Goal: Task Accomplishment & Management: Use online tool/utility

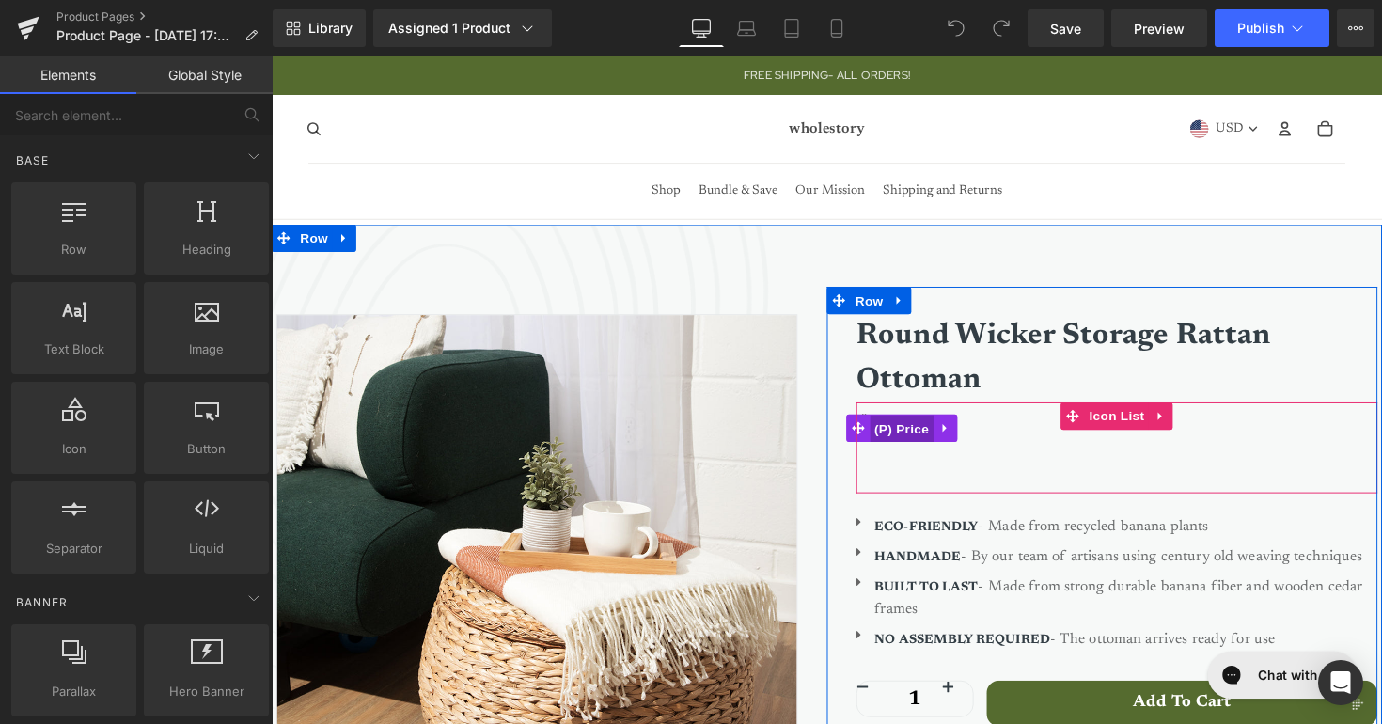
click at [914, 438] on span "(P) Price" at bounding box center [917, 438] width 66 height 28
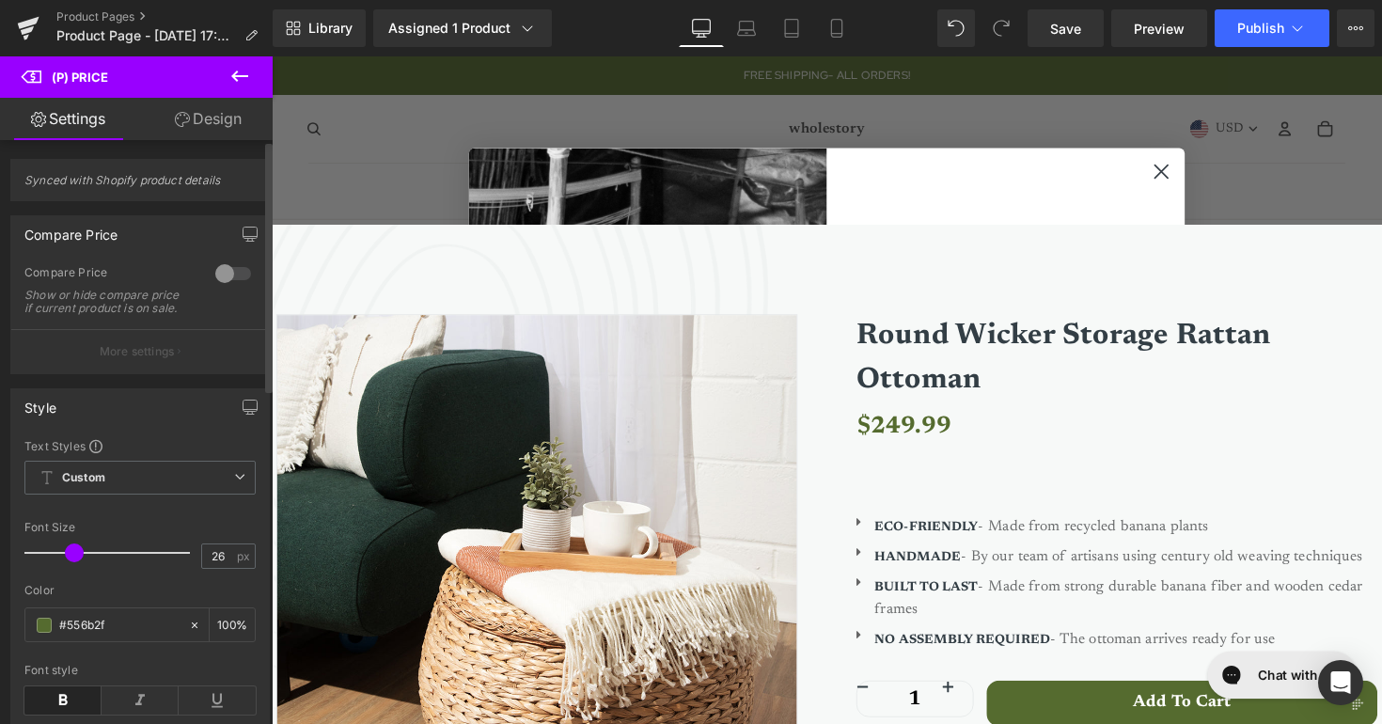
click at [222, 280] on div at bounding box center [233, 273] width 45 height 30
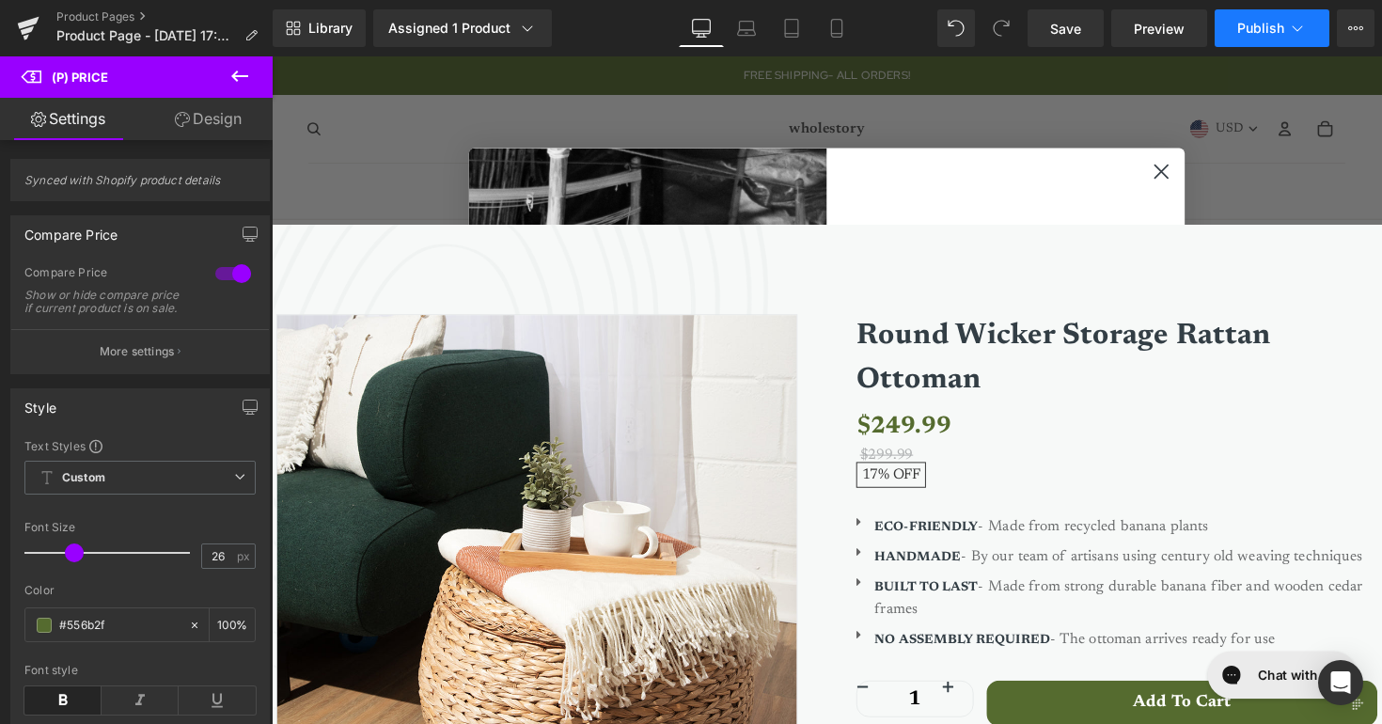
click at [1270, 19] on button "Publish" at bounding box center [1271, 28] width 115 height 38
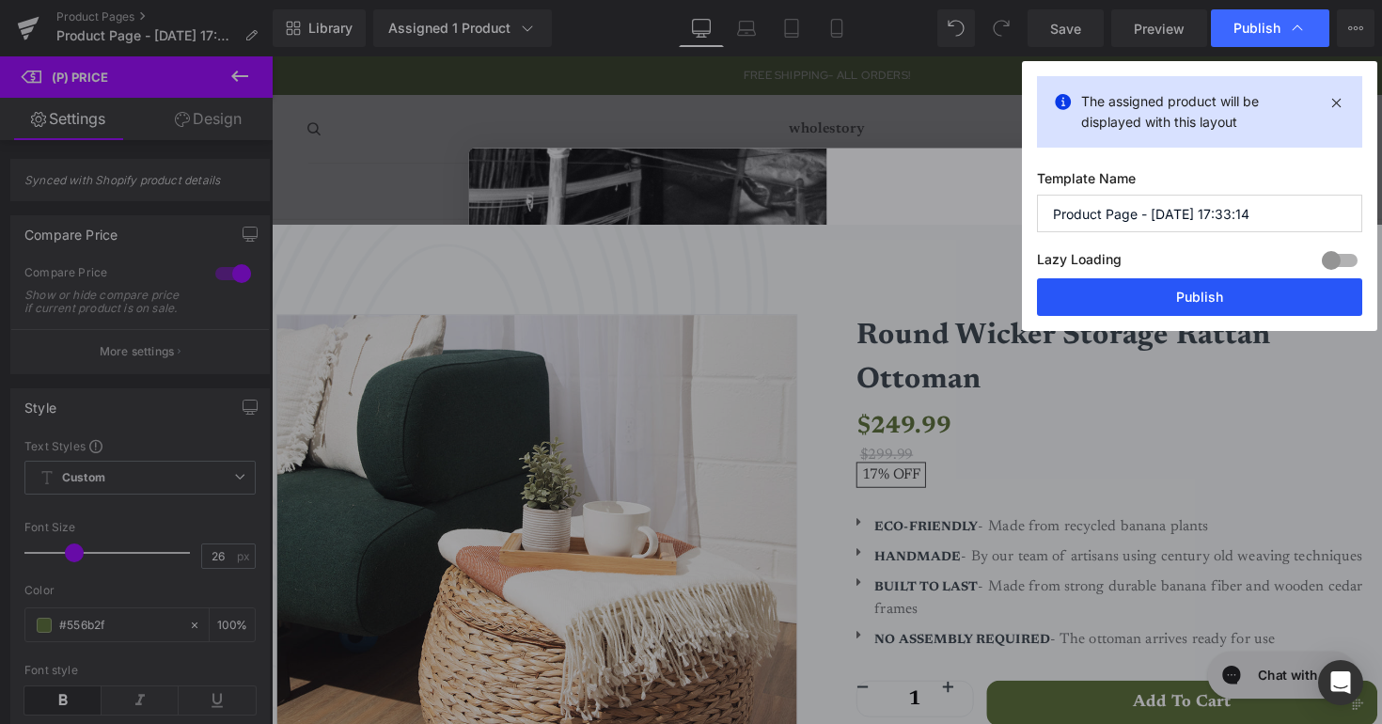
click at [1178, 290] on button "Publish" at bounding box center [1199, 297] width 325 height 38
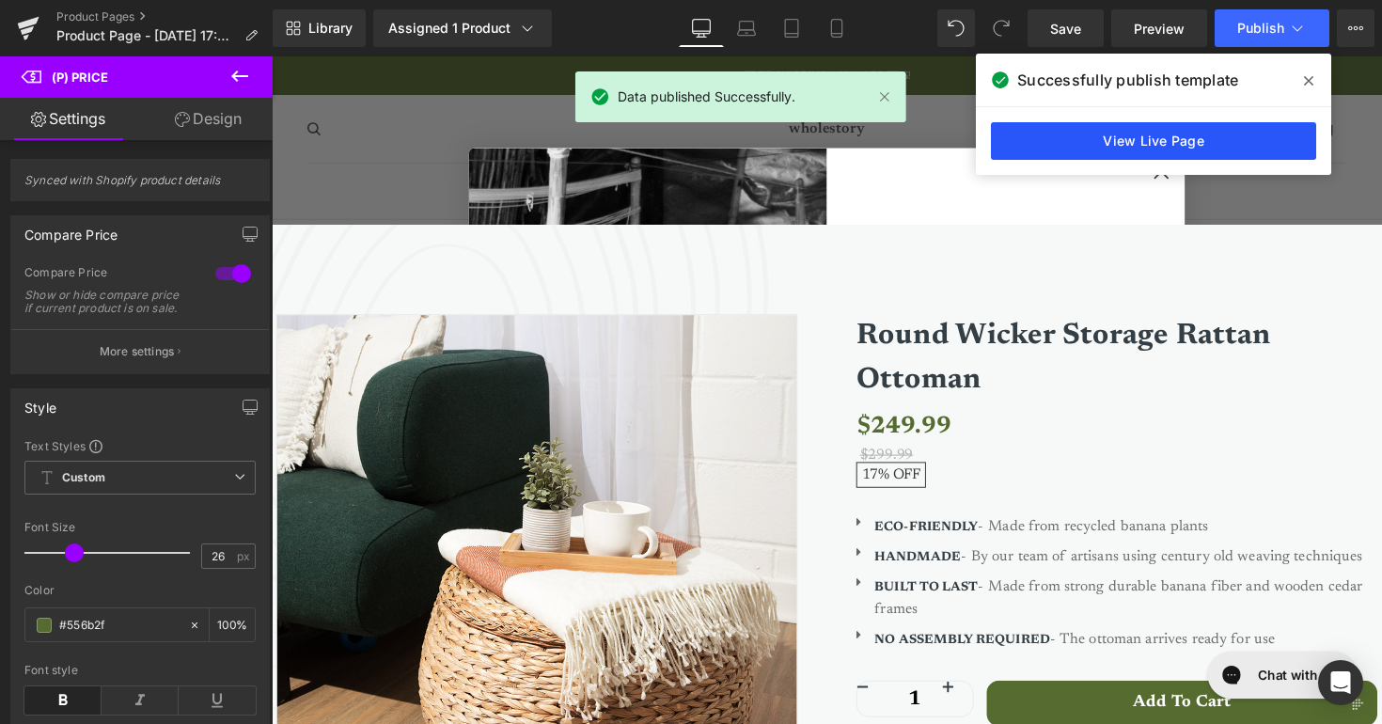
click at [1189, 136] on link "View Live Page" at bounding box center [1153, 141] width 325 height 38
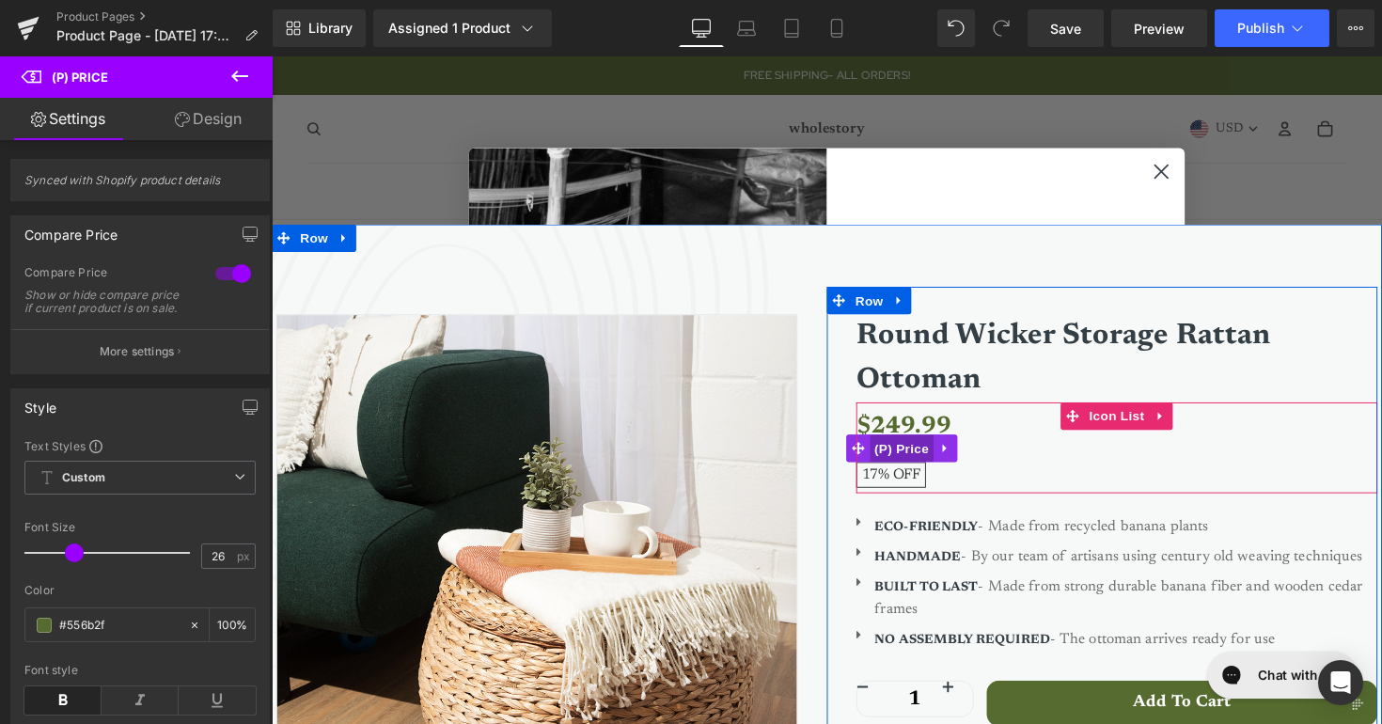
click at [923, 453] on span "(P) Price" at bounding box center [917, 458] width 66 height 28
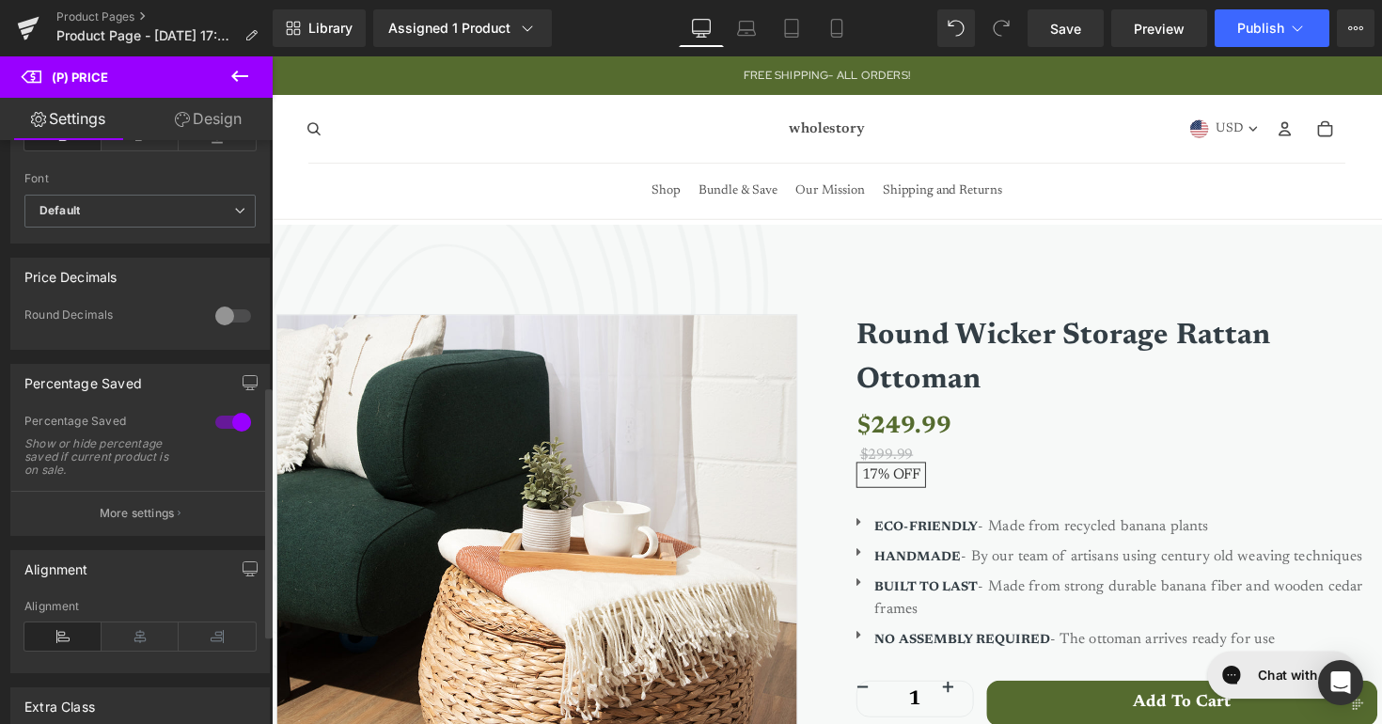
scroll to position [594, 0]
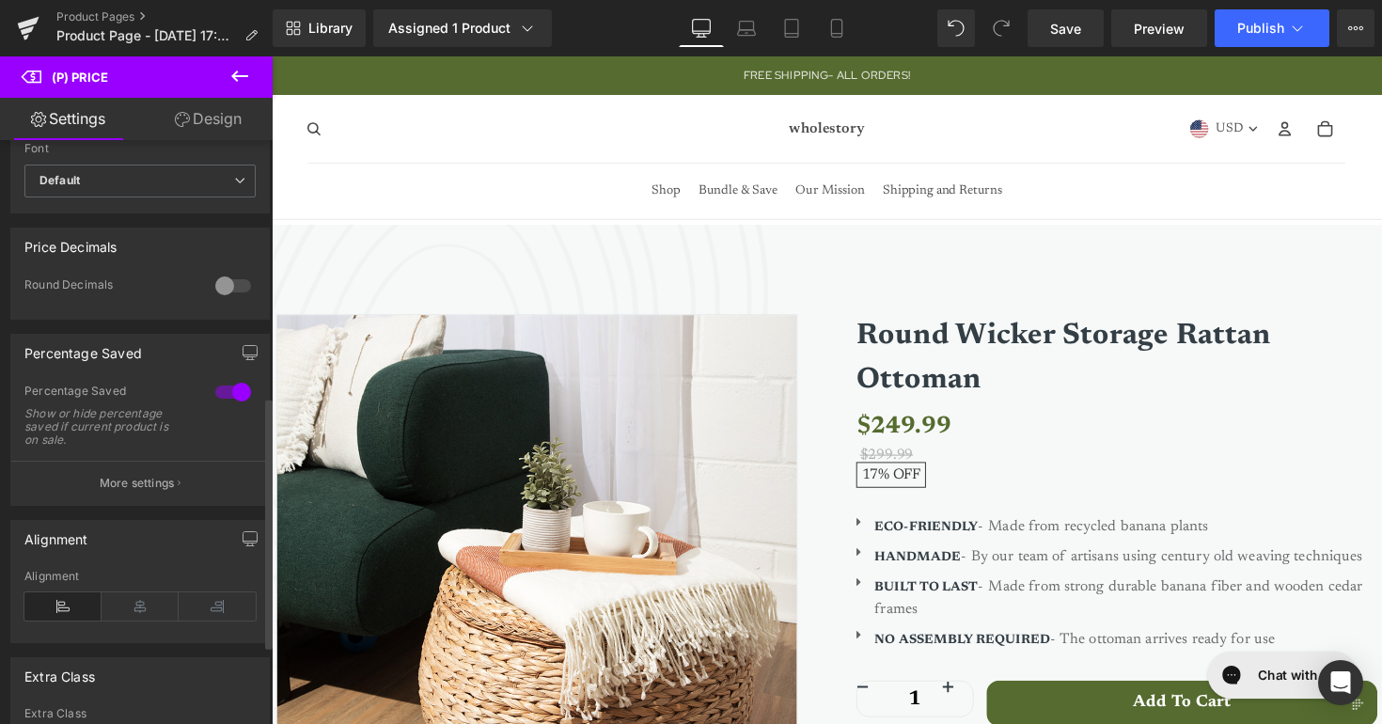
click at [241, 401] on div at bounding box center [233, 392] width 45 height 30
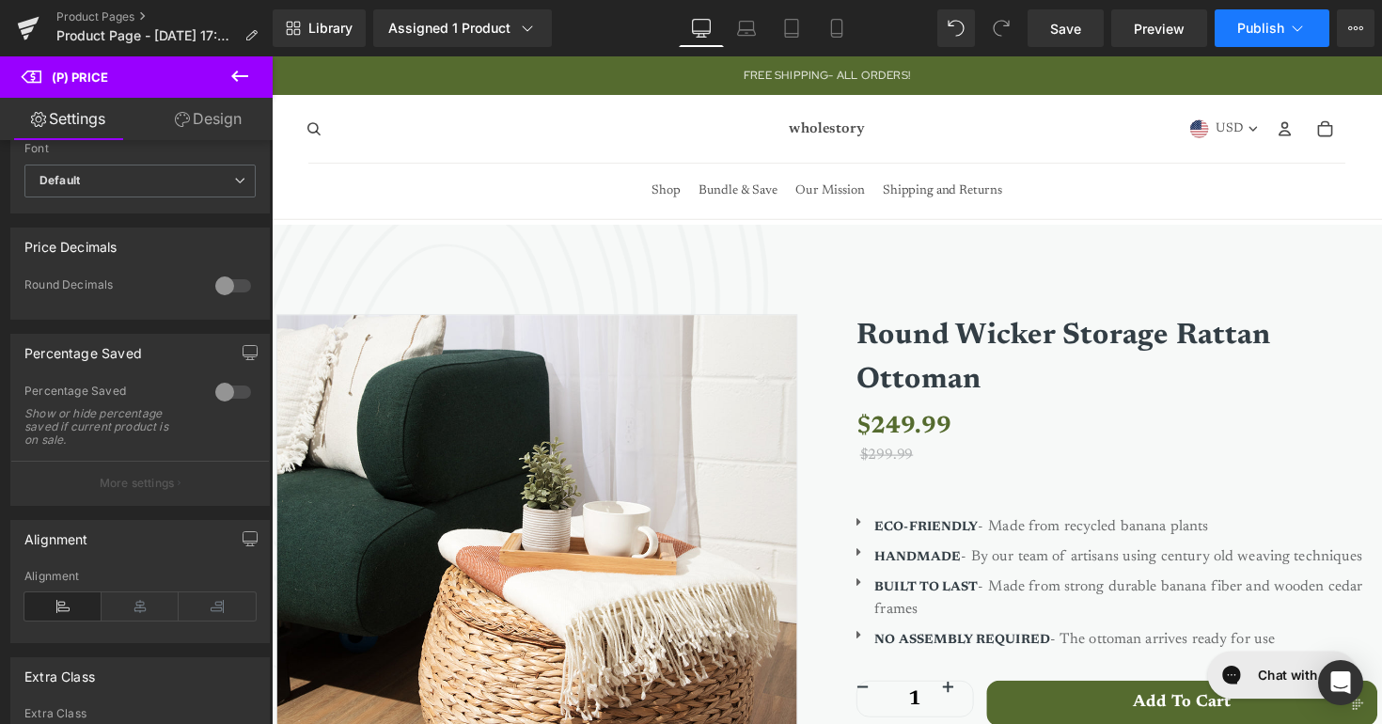
click at [1258, 30] on span "Publish" at bounding box center [1260, 28] width 47 height 15
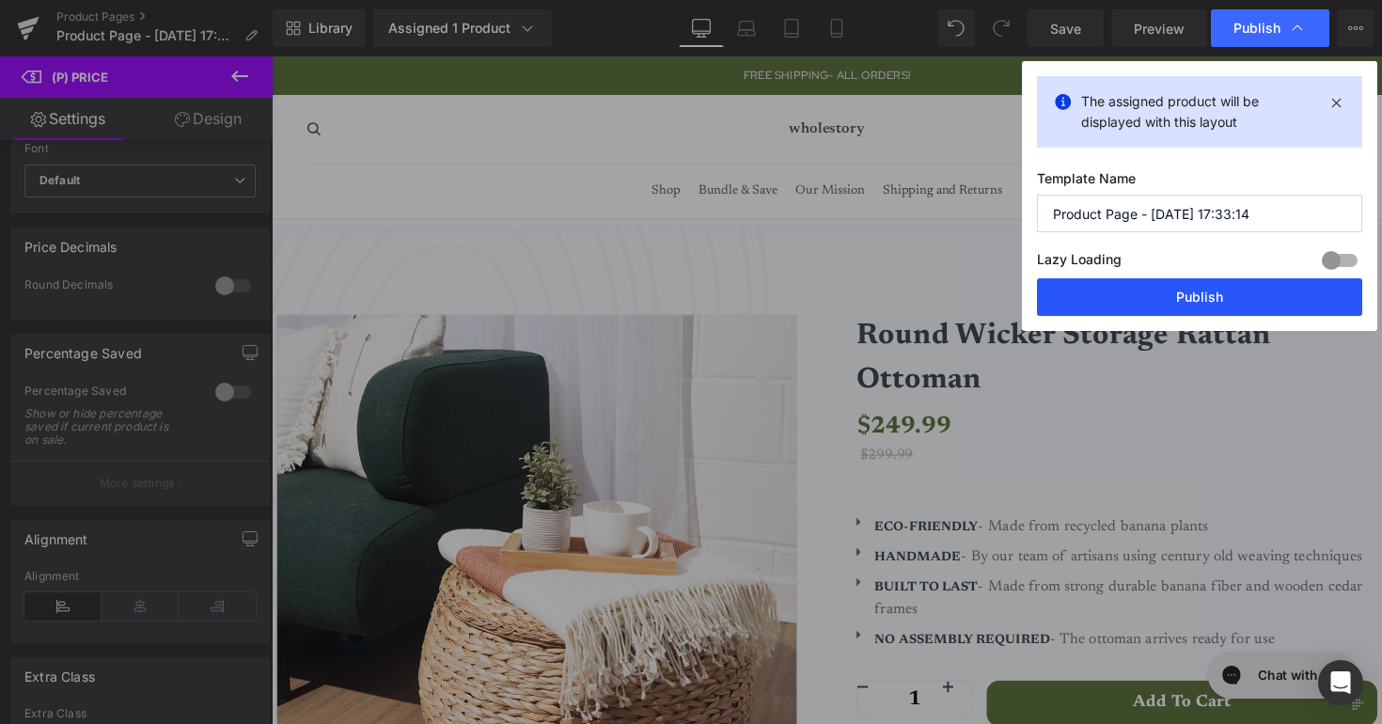
click at [1166, 285] on button "Publish" at bounding box center [1199, 297] width 325 height 38
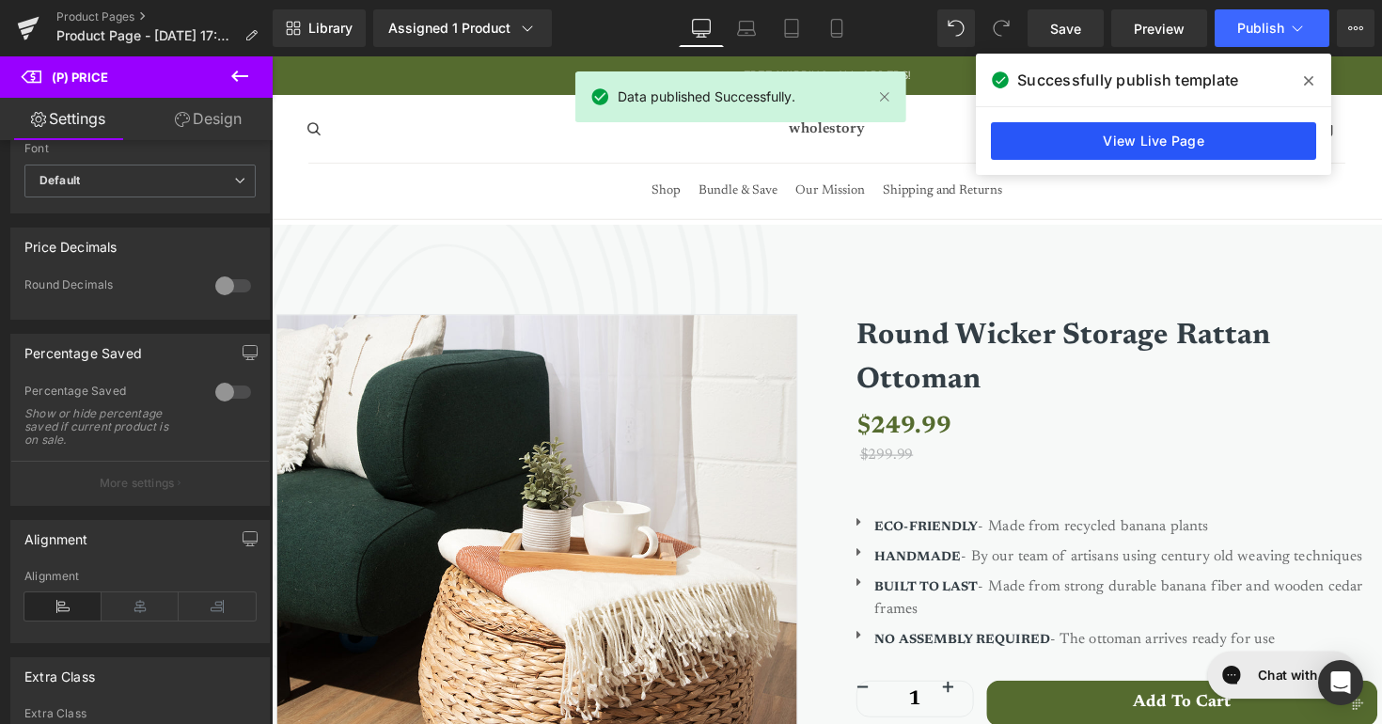
click at [1164, 145] on link "View Live Page" at bounding box center [1153, 141] width 325 height 38
